Goal: Task Accomplishment & Management: Manage account settings

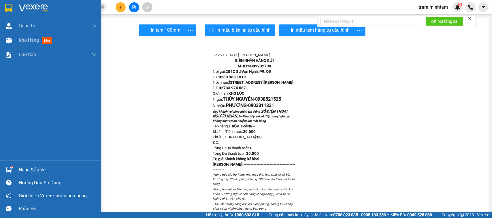
click at [10, 173] on img at bounding box center [9, 170] width 6 height 6
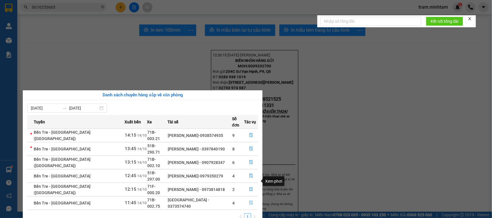
drag, startPoint x: 250, startPoint y: 182, endPoint x: 244, endPoint y: 182, distance: 6.0
click at [249, 201] on icon "file-done" at bounding box center [251, 203] width 4 height 4
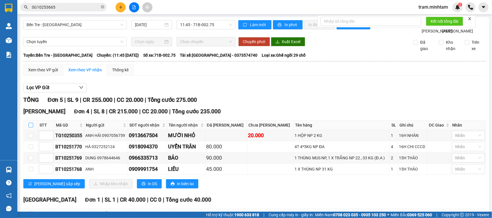
drag, startPoint x: 30, startPoint y: 140, endPoint x: 32, endPoint y: 142, distance: 3.1
click at [31, 128] on label at bounding box center [31, 125] width 5 height 6
click at [31, 128] on input "checkbox" at bounding box center [31, 125] width 5 height 5
checkbox input "true"
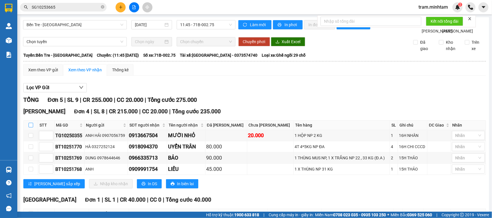
checkbox input "true"
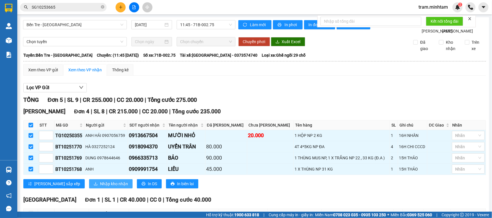
click at [100, 187] on span "Nhập kho nhận" at bounding box center [114, 184] width 28 height 6
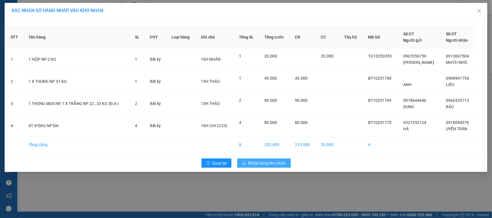
click at [257, 162] on span "Nhập hàng kho nhận" at bounding box center [267, 163] width 38 height 6
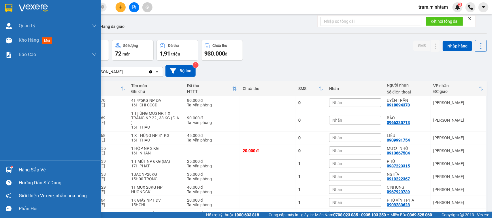
click at [19, 170] on div "Hàng sắp về" at bounding box center [58, 170] width 78 height 9
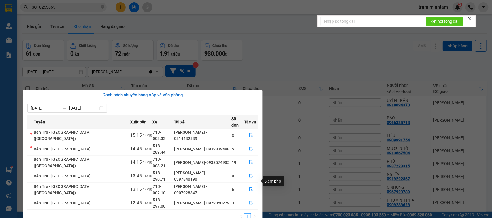
click at [250, 201] on icon "file-done" at bounding box center [251, 203] width 4 height 4
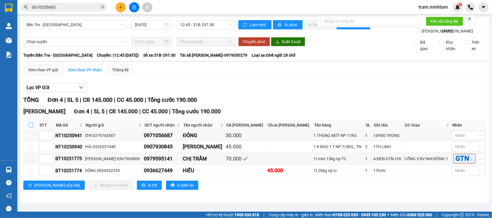
click at [31, 128] on label at bounding box center [31, 125] width 5 height 6
click at [32, 128] on input "checkbox" at bounding box center [31, 125] width 5 height 5
checkbox input "true"
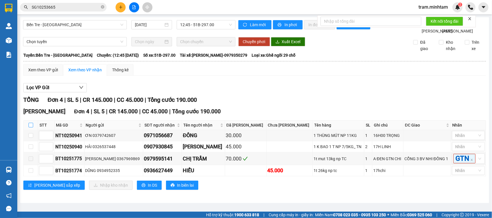
checkbox input "true"
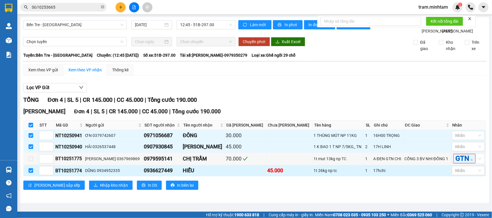
scroll to position [15, 0]
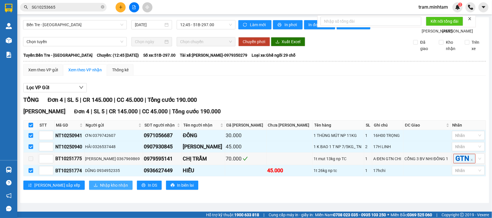
click at [100, 189] on span "Nhập kho nhận" at bounding box center [114, 185] width 28 height 6
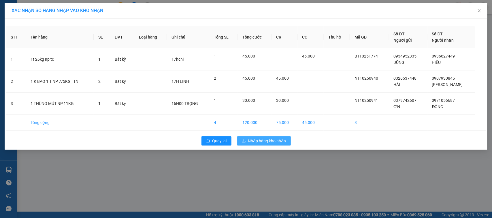
click at [277, 142] on span "Nhập hàng kho nhận" at bounding box center [267, 141] width 38 height 6
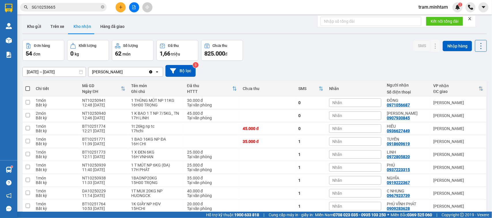
drag, startPoint x: 276, startPoint y: 19, endPoint x: 289, endPoint y: 59, distance: 42.4
click at [278, 26] on div "ver 1.8.147 Kho gửi Trên xe Kho nhận Hàng đã giao Đơn hàng 54 đơn Khối lượng 0 …" at bounding box center [254, 131] width 468 height 229
click at [289, 60] on div "Đơn hàng 54 đơn Khối lượng 0 kg Số lượng 62 món Đã thu 1,66 triệu Chưa thu 825.…" at bounding box center [254, 50] width 464 height 21
drag, startPoint x: 102, startPoint y: 7, endPoint x: 88, endPoint y: 7, distance: 13.2
click at [101, 7] on icon "close-circle" at bounding box center [102, 6] width 3 height 3
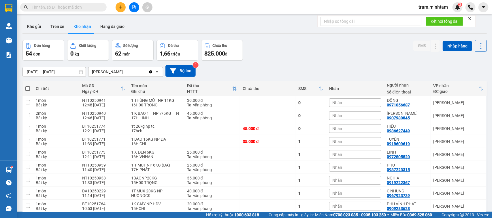
click at [87, 6] on input "text" at bounding box center [66, 7] width 68 height 6
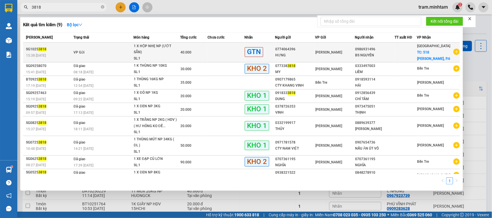
type input "3818"
click at [157, 54] on div "1 X HỘP NHẸ NP (ƯỚT SẴN)" at bounding box center [155, 49] width 43 height 12
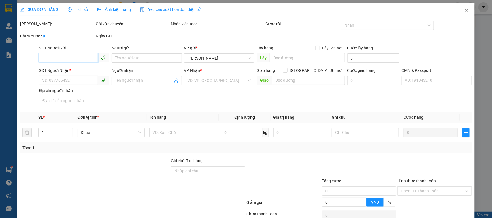
type input "0774064396"
type input "HƯNG"
type input "0986931496"
type input "BS NGUYÊN"
checkbox input "true"
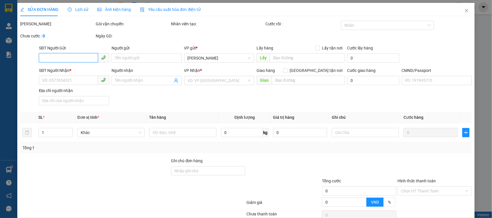
type input "518 [PERSON_NAME], P.6"
type input "40.000"
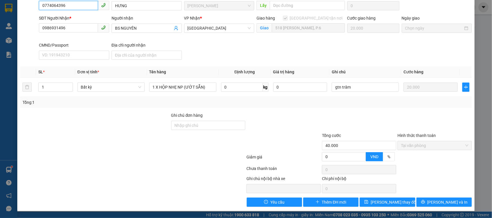
scroll to position [18, 0]
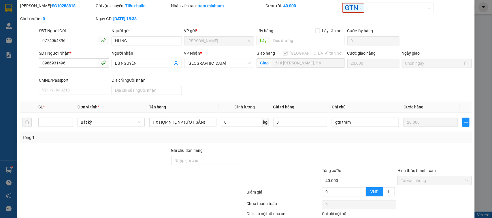
click at [415, 80] on div "SĐT Người Nhận * 0986931496 Người nhận BS NGUYÊN VP Nhận * Tiền Giang Giao hàng…" at bounding box center [255, 73] width 435 height 47
drag, startPoint x: 415, startPoint y: 80, endPoint x: 456, endPoint y: 88, distance: 41.7
click at [456, 88] on div "SĐT Người Nhận * 0986931496 Người nhận BS NGUYÊN VP Nhận * Tiền Giang Giao hàng…" at bounding box center [255, 73] width 435 height 47
click at [452, 74] on div "Ngày giao" at bounding box center [436, 63] width 73 height 27
click at [457, 70] on div "Ngày giao" at bounding box center [436, 60] width 70 height 20
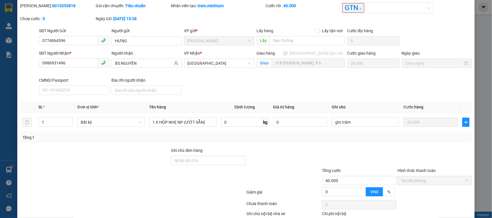
drag, startPoint x: 369, startPoint y: 80, endPoint x: 345, endPoint y: 81, distance: 24.2
click at [345, 81] on div "SĐT Người Nhận * 0986931496 Người nhận BS NGUYÊN VP Nhận * Tiền Giang Giao hàng…" at bounding box center [255, 73] width 435 height 47
drag, startPoint x: 349, startPoint y: 91, endPoint x: 355, endPoint y: 91, distance: 5.8
click at [349, 91] on div "SĐT Người Nhận * 0986931496 Người nhận BS NGUYÊN VP Nhận * Tiền Giang Giao hàng…" at bounding box center [255, 73] width 435 height 47
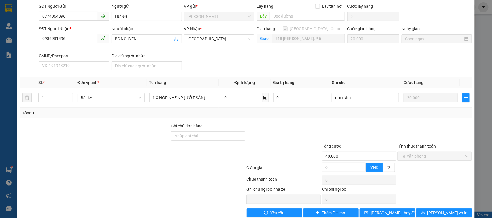
scroll to position [54, 0]
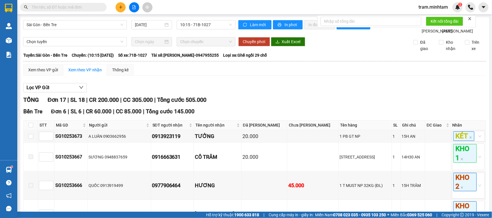
scroll to position [323, 0]
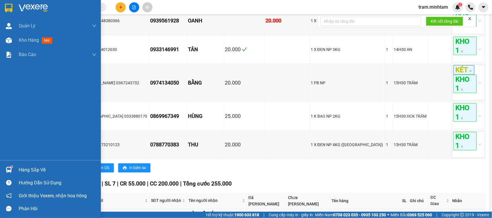
click at [19, 168] on div "Hàng sắp về" at bounding box center [58, 170] width 78 height 9
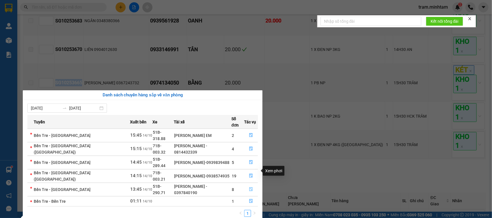
click at [249, 187] on icon "file-done" at bounding box center [251, 189] width 4 height 4
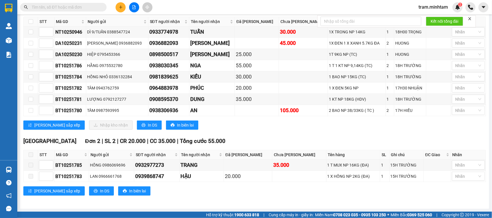
scroll to position [119, 0]
click at [32, 110] on input "checkbox" at bounding box center [31, 110] width 5 height 5
checkbox input "true"
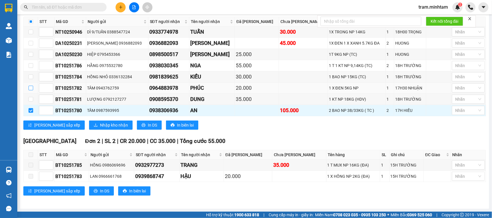
click at [31, 87] on input "checkbox" at bounding box center [31, 88] width 5 height 5
checkbox input "true"
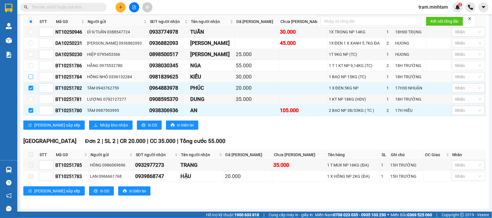
click at [32, 75] on input "checkbox" at bounding box center [31, 77] width 5 height 5
checkbox input "true"
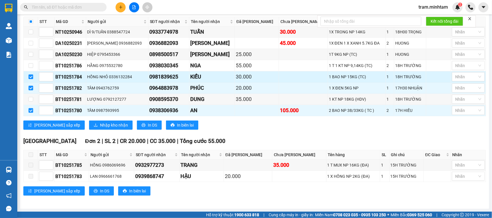
scroll to position [83, 0]
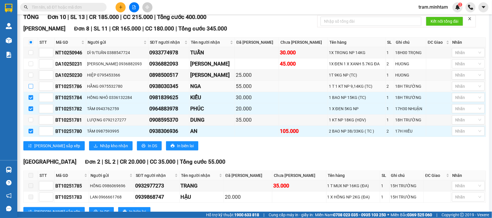
click at [29, 89] on input "checkbox" at bounding box center [31, 86] width 5 height 5
checkbox input "true"
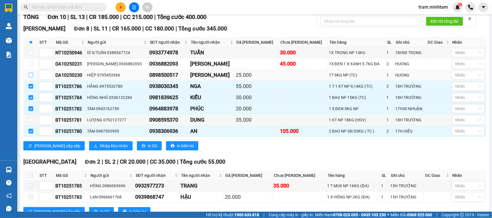
click at [32, 77] on input "checkbox" at bounding box center [31, 75] width 5 height 5
checkbox input "true"
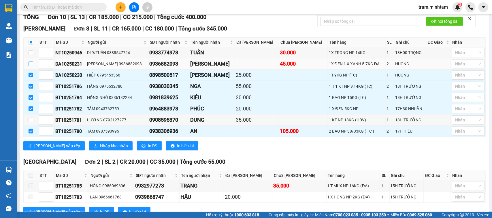
click at [30, 67] on label at bounding box center [31, 64] width 5 height 6
click at [30, 66] on input "checkbox" at bounding box center [31, 64] width 5 height 5
checkbox input "true"
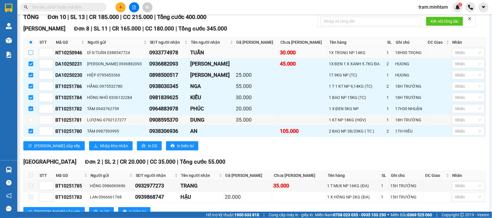
click at [32, 55] on input "checkbox" at bounding box center [31, 52] width 5 height 5
checkbox input "true"
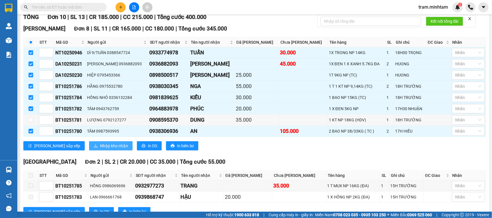
click at [97, 151] on button "Nhập kho nhận" at bounding box center [110, 145] width 43 height 9
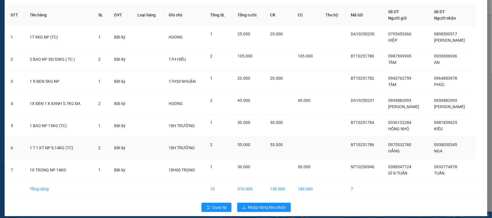
scroll to position [28, 0]
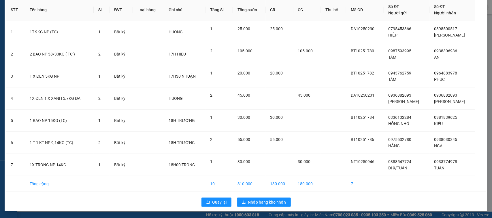
click at [264, 198] on div "Quay lại Nhập hàng kho nhận" at bounding box center [245, 202] width 479 height 15
click at [264, 204] on span "Nhập hàng kho nhận" at bounding box center [267, 202] width 38 height 6
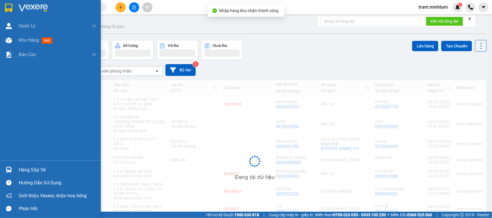
click at [6, 168] on img at bounding box center [9, 170] width 6 height 6
